Goal: Information Seeking & Learning: Check status

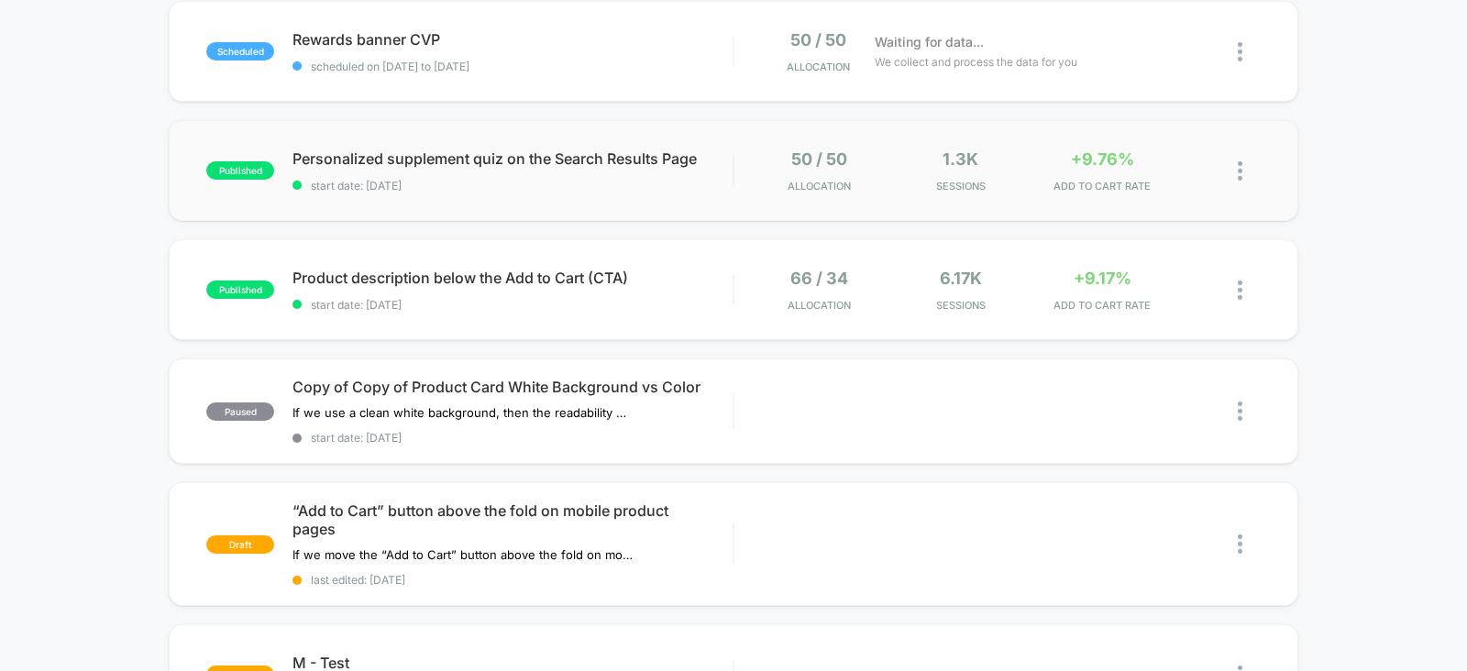
click at [1071, 199] on div "published Personalized supplement quiz on the Search Results Page start date: […" at bounding box center [733, 170] width 1129 height 101
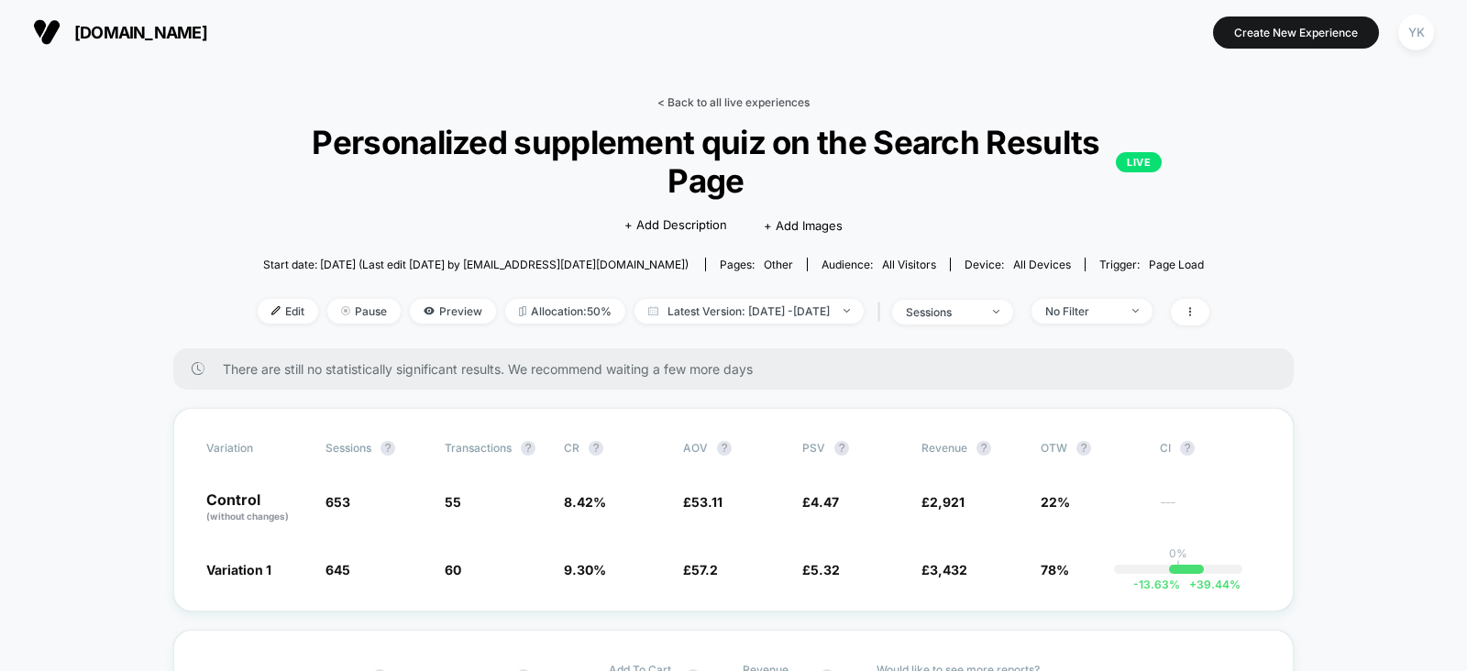
click at [710, 99] on link "< Back to all live experiences" at bounding box center [733, 102] width 152 height 14
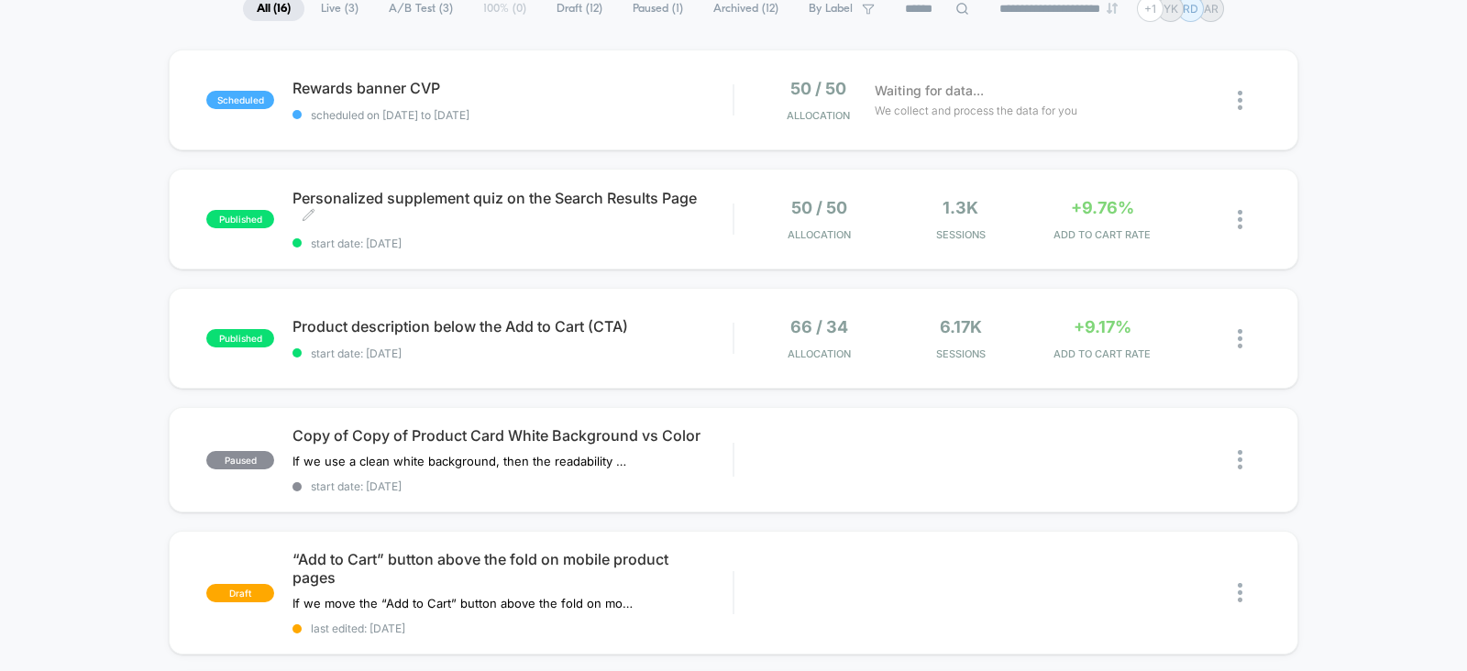
scroll to position [151, 0]
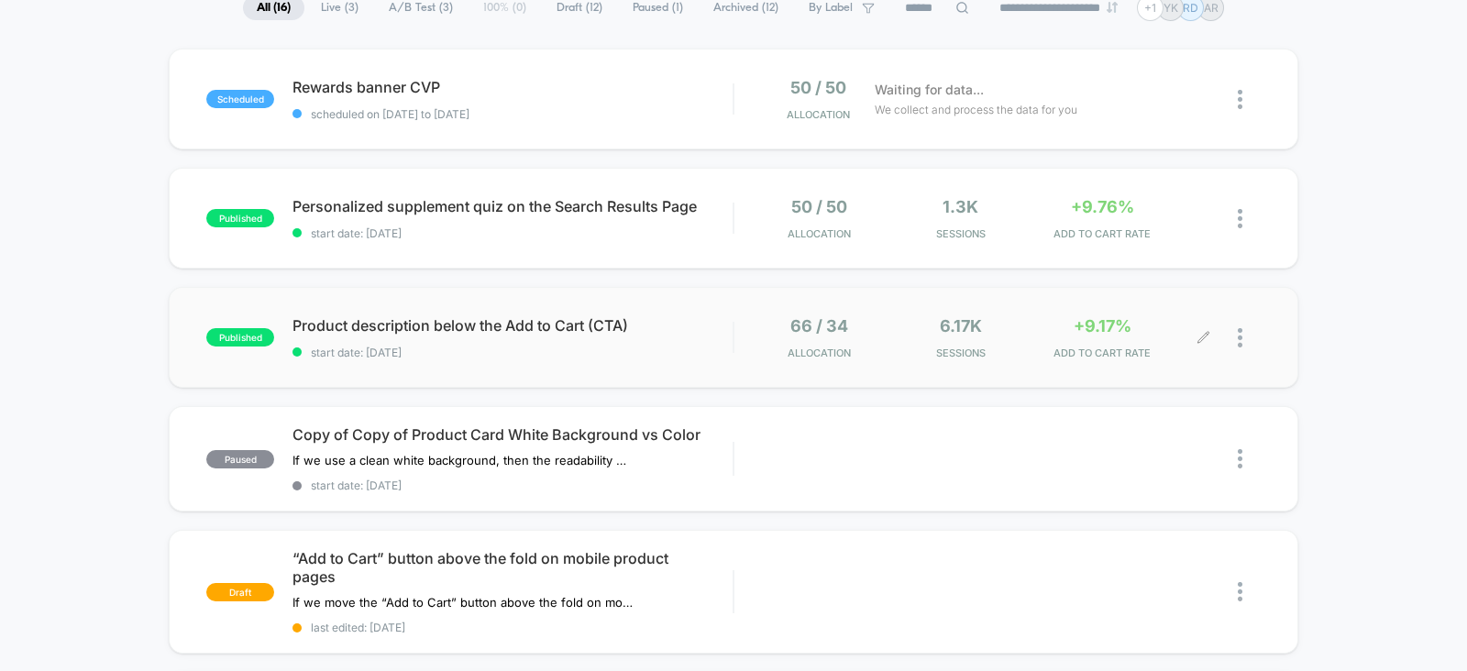
click at [892, 322] on div "66 / 34 Allocation 6.17k Sessions +9.17% ADD TO CART RATE" at bounding box center [979, 337] width 452 height 43
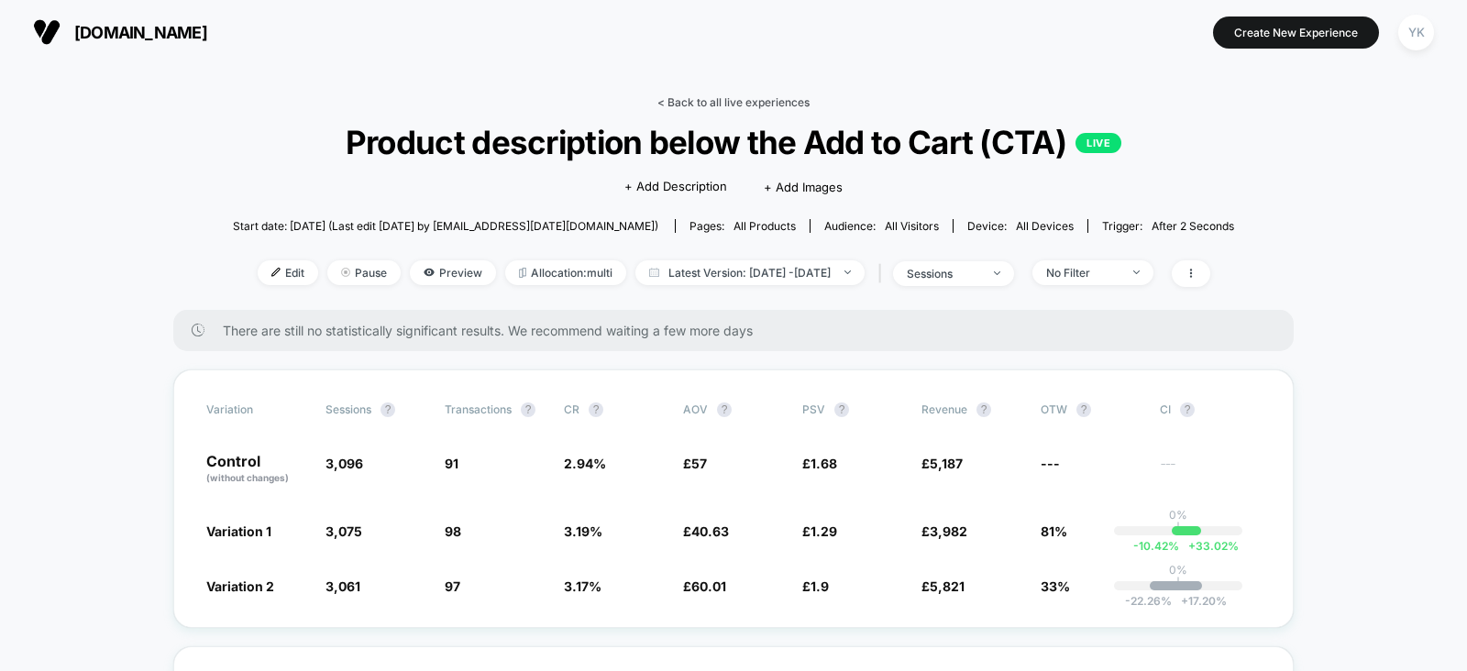
click at [740, 95] on link "< Back to all live experiences" at bounding box center [733, 102] width 152 height 14
